Goal: Transaction & Acquisition: Purchase product/service

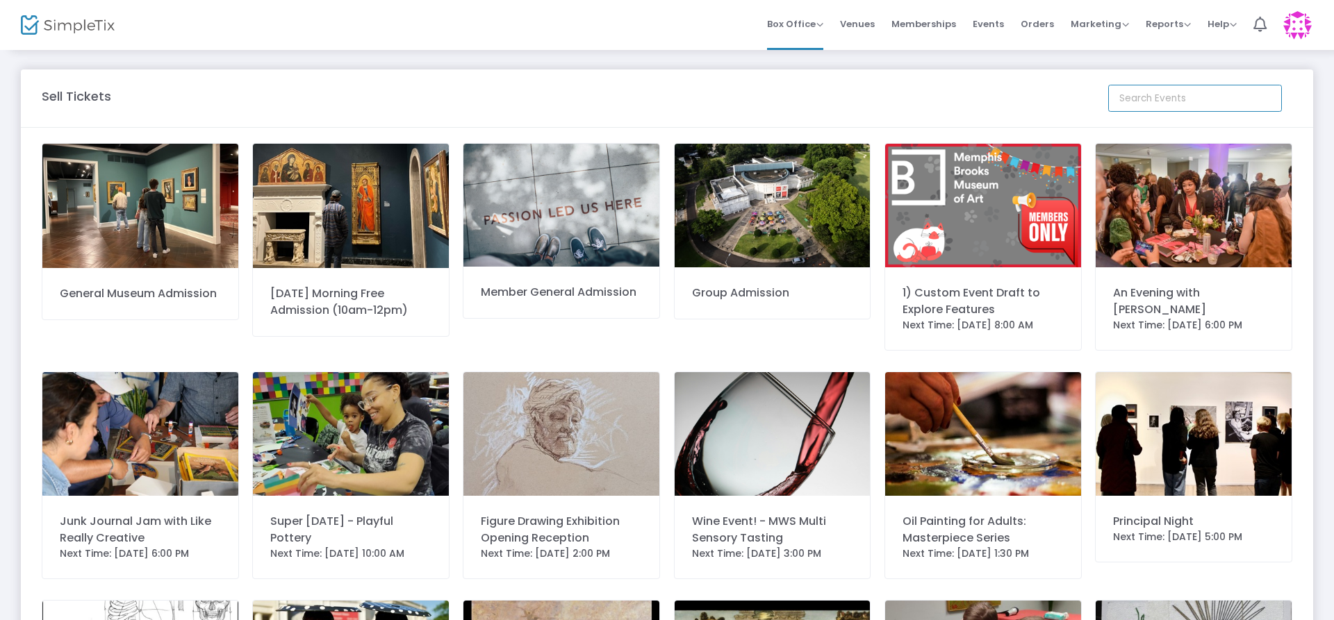
click at [1140, 99] on input at bounding box center [1195, 98] width 174 height 27
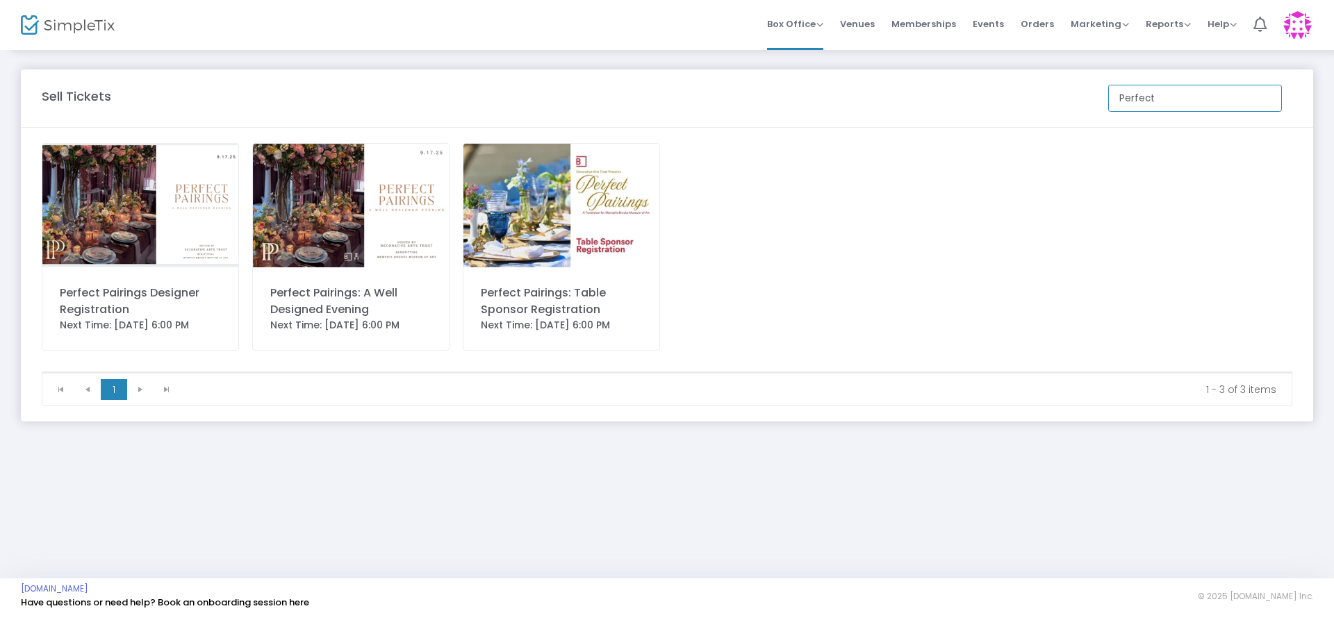
type input "Perfect"
click at [381, 213] on img at bounding box center [351, 206] width 196 height 124
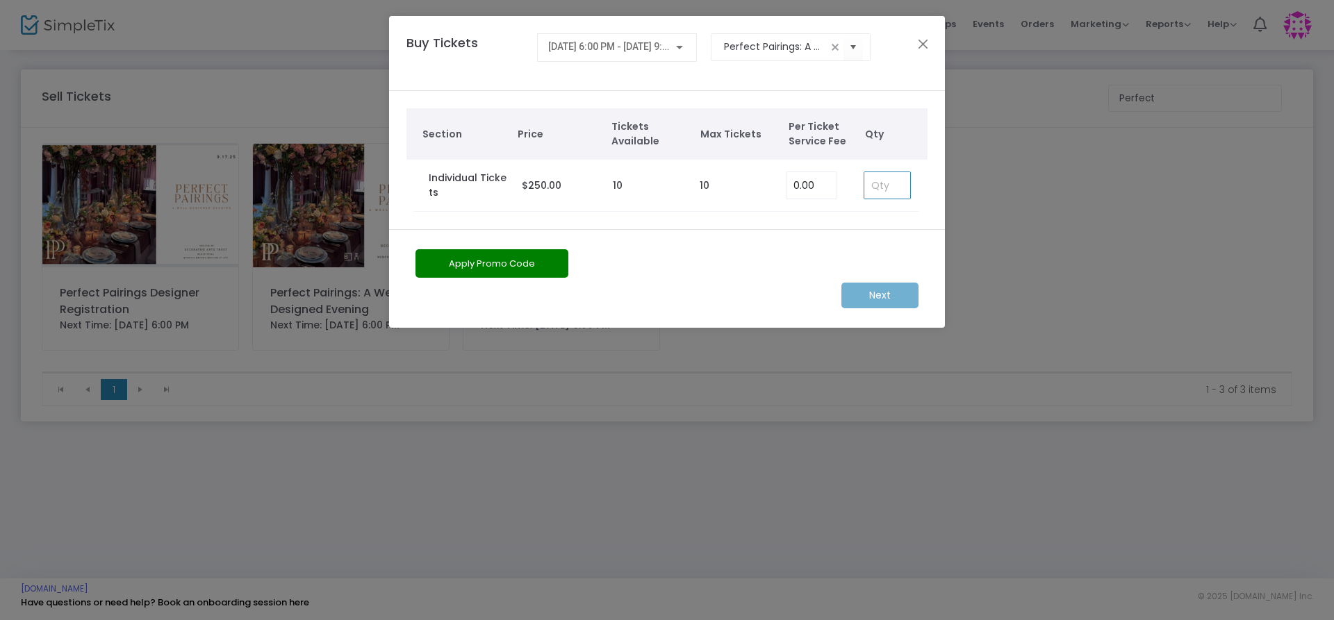
click at [896, 185] on input at bounding box center [887, 185] width 46 height 26
type input "7"
click at [881, 300] on m-button "Next" at bounding box center [879, 296] width 77 height 26
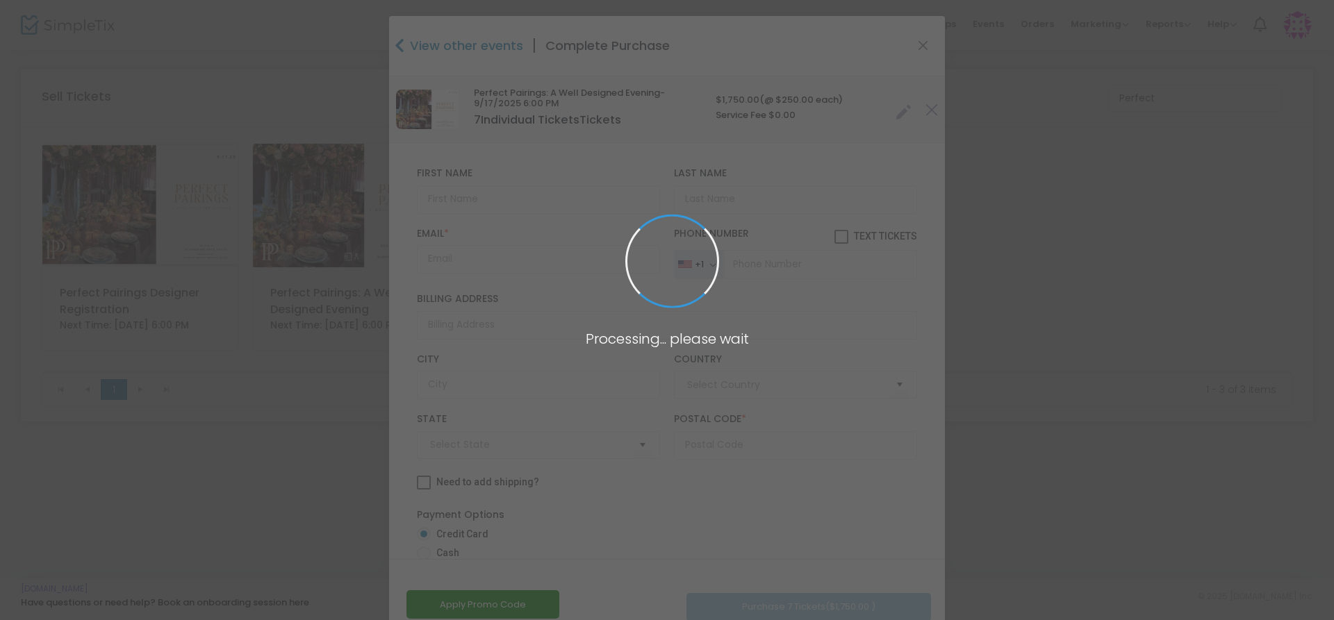
type input "[GEOGRAPHIC_DATA]"
type input "[US_STATE]"
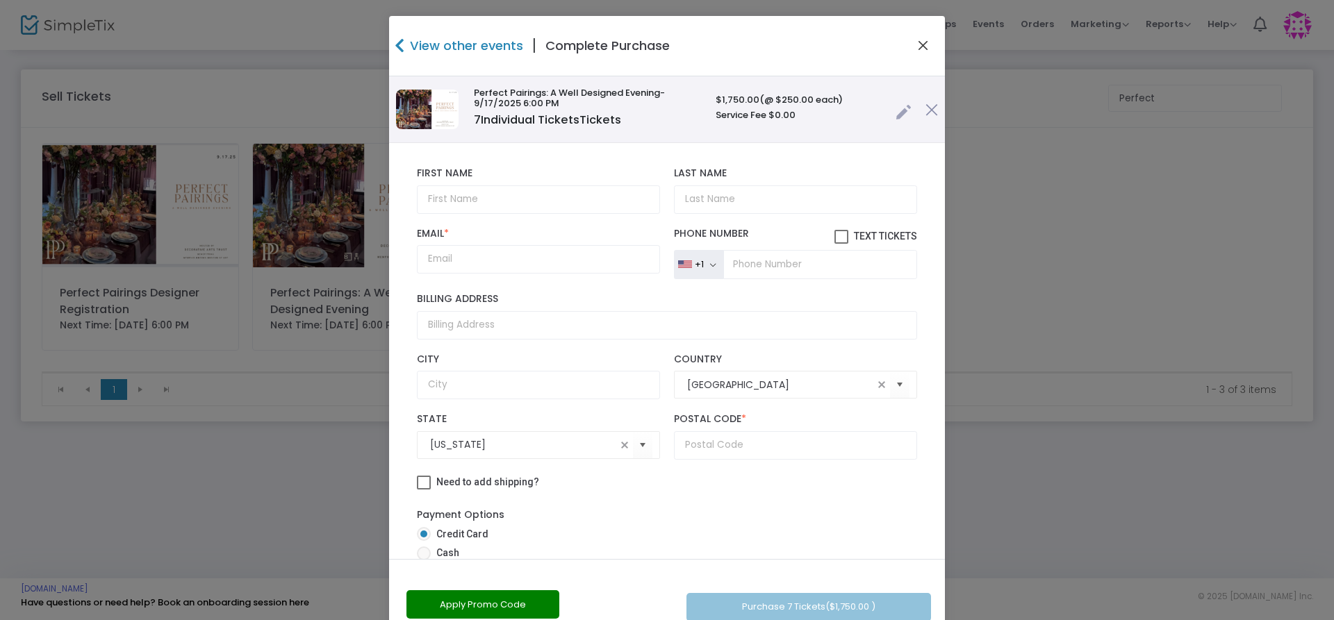
click at [924, 49] on button "Close" at bounding box center [923, 46] width 18 height 18
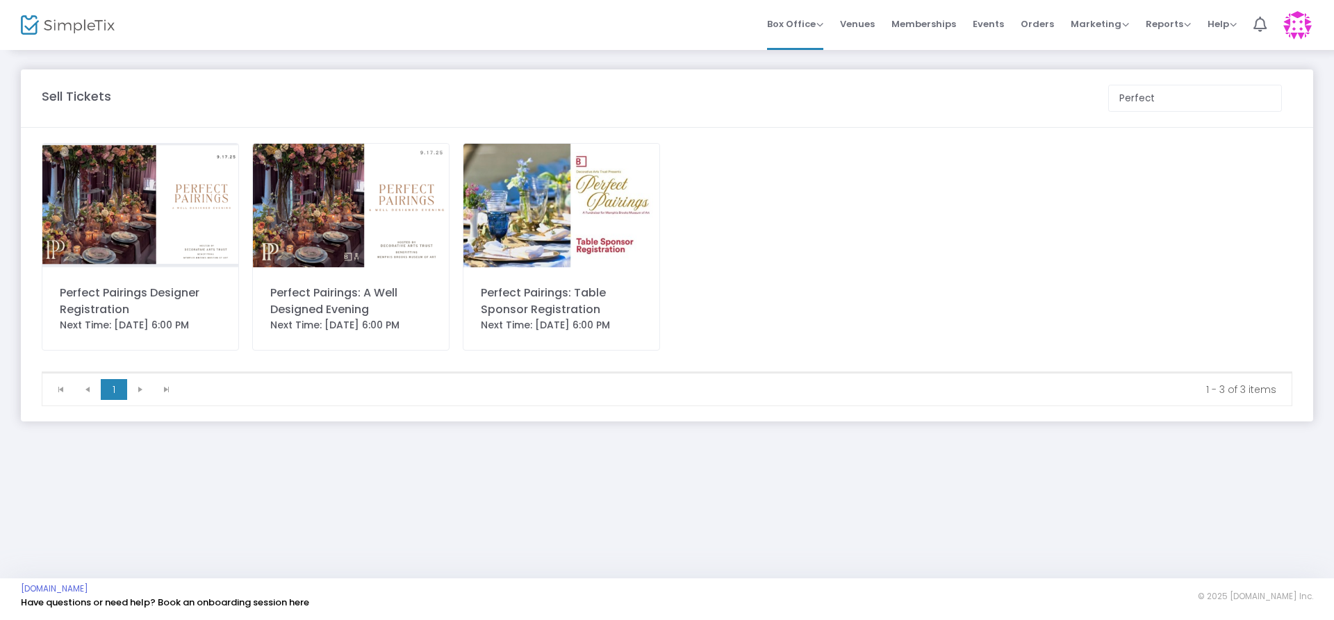
click at [285, 209] on img at bounding box center [351, 206] width 196 height 124
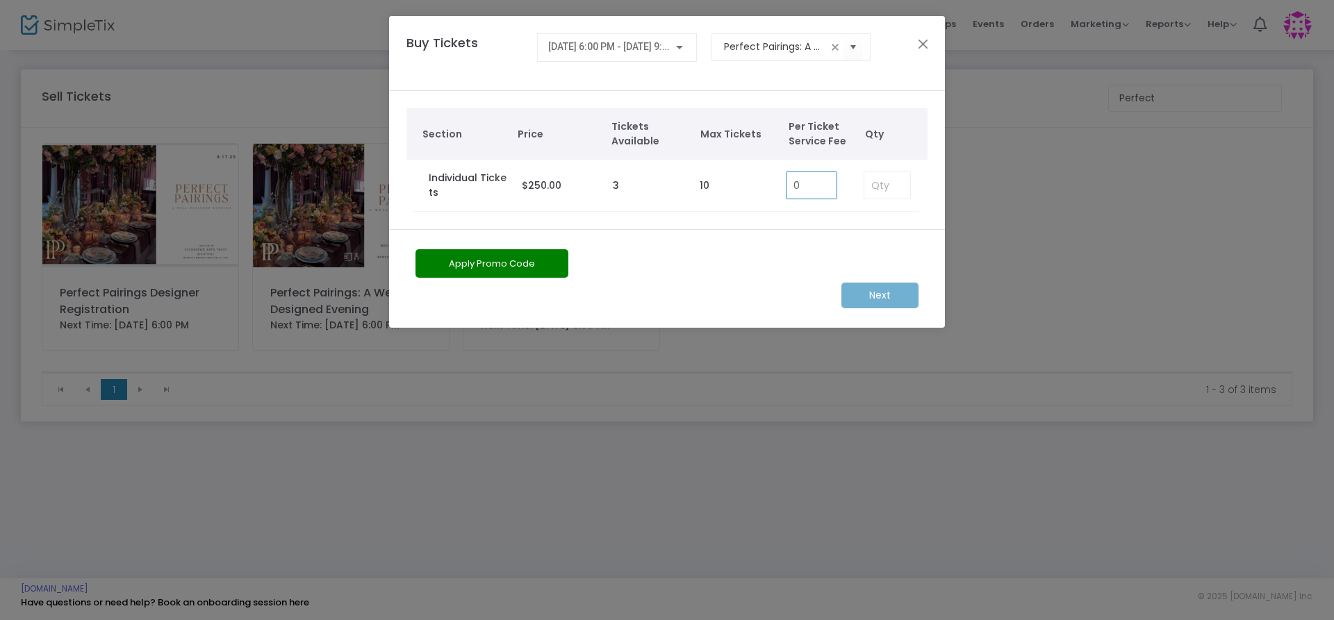
click at [820, 187] on input "0" at bounding box center [811, 185] width 50 height 26
type input "0.00"
click at [1099, 276] on ngb-modal-window "Buy Tickets [DATE] 6:00 PM - [DATE] 9:00 PM Perfect Pairings: A Well Designed E…" at bounding box center [667, 310] width 1334 height 620
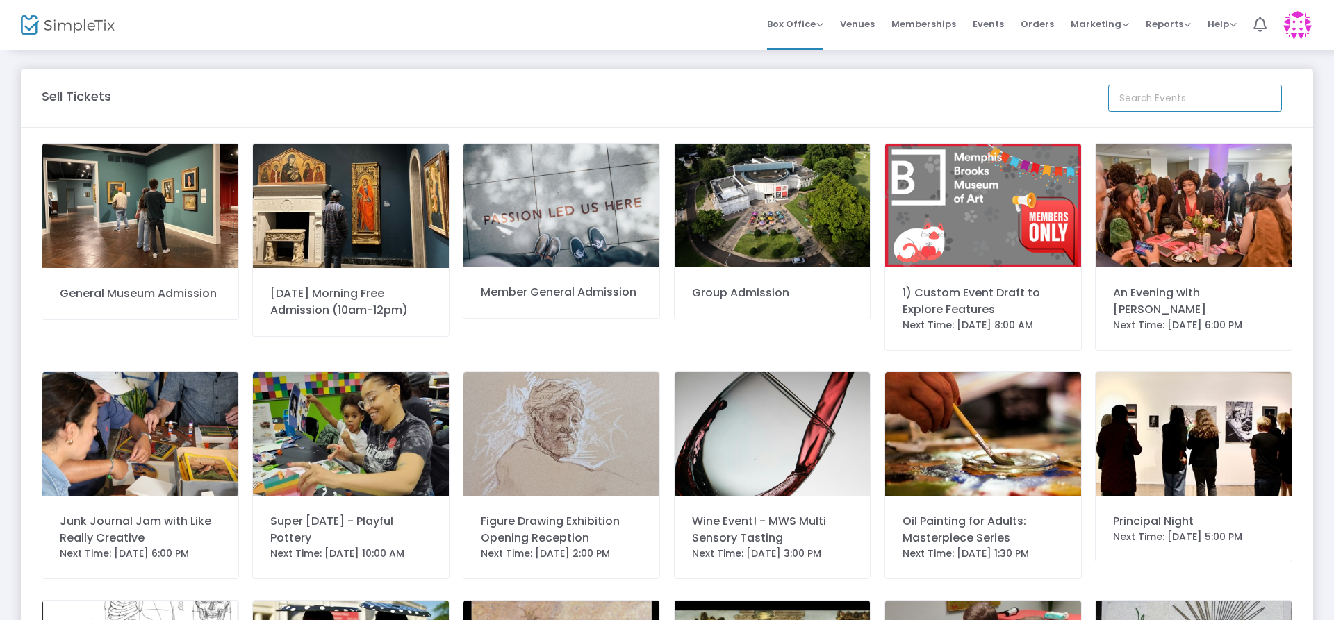
click at [1218, 92] on input at bounding box center [1195, 98] width 174 height 27
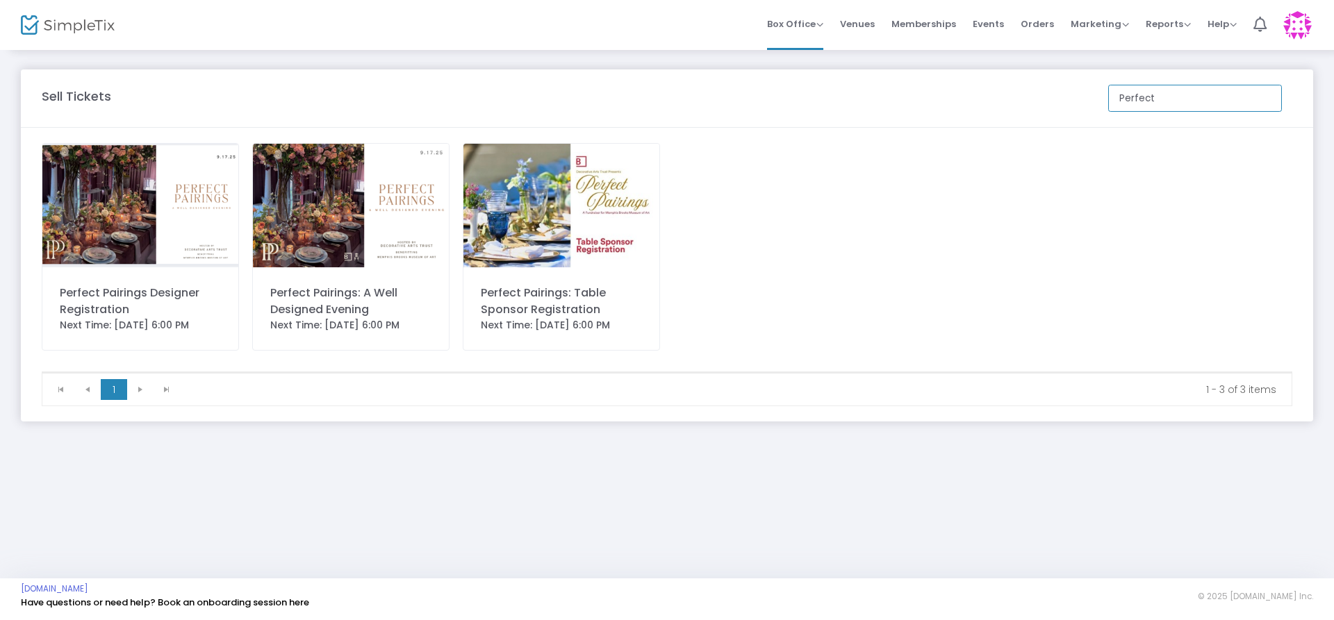
type input "Perfect"
click at [308, 206] on img at bounding box center [351, 206] width 196 height 124
